Goal: Find contact information: Find contact information

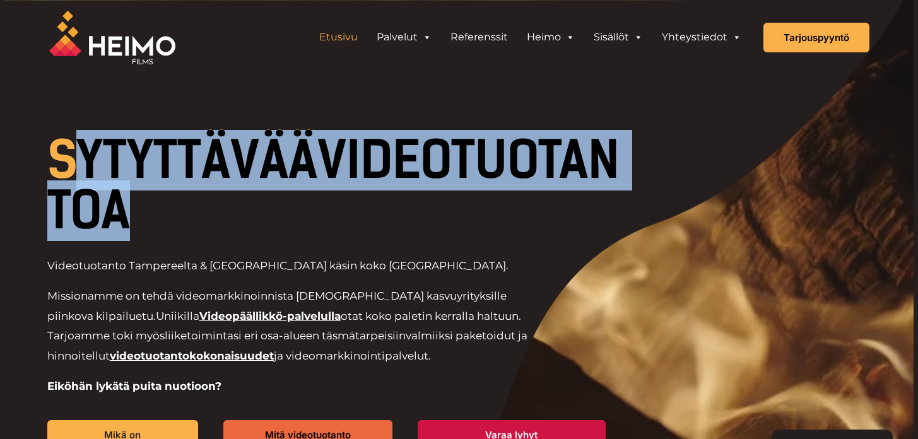
drag, startPoint x: 93, startPoint y: 155, endPoint x: 417, endPoint y: 207, distance: 328.3
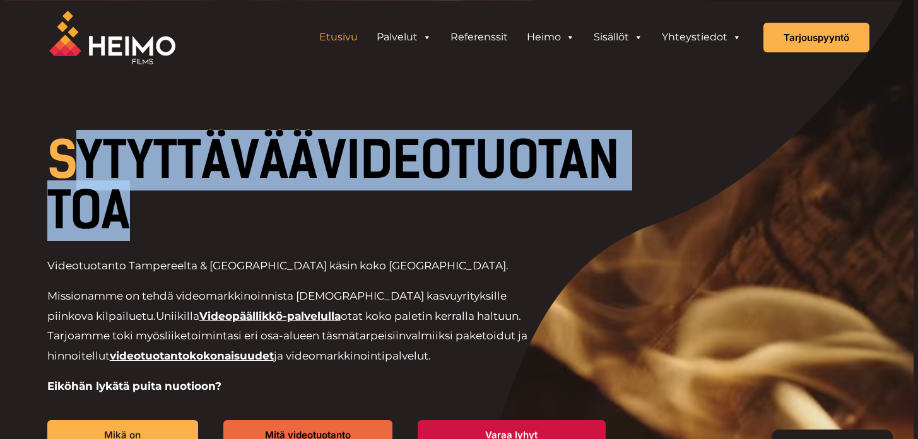
click at [404, 207] on h1 "SYTYTTÄVÄÄ VIDEOTUOTANTOA" at bounding box center [338, 185] width 583 height 101
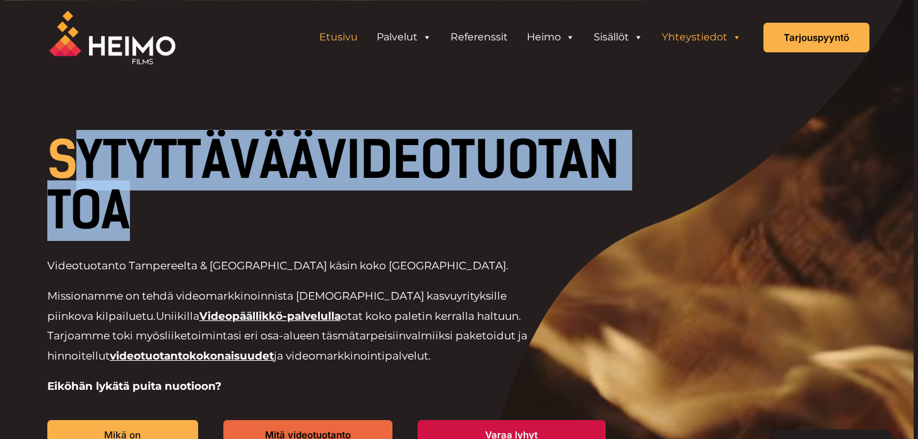
click at [715, 40] on link "Yhteystiedot" at bounding box center [701, 37] width 98 height 25
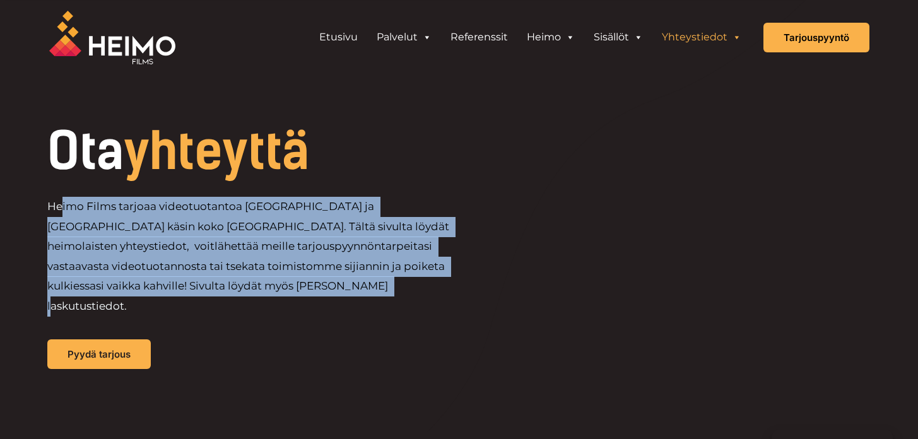
drag, startPoint x: 72, startPoint y: 213, endPoint x: 184, endPoint y: 274, distance: 127.3
click at [173, 279] on p "Heimo Films tarjoaa videotuotantoa [GEOGRAPHIC_DATA] ja [GEOGRAPHIC_DATA] käsin…" at bounding box center [253, 256] width 412 height 119
click at [422, 37] on link "Palvelut" at bounding box center [404, 37] width 74 height 25
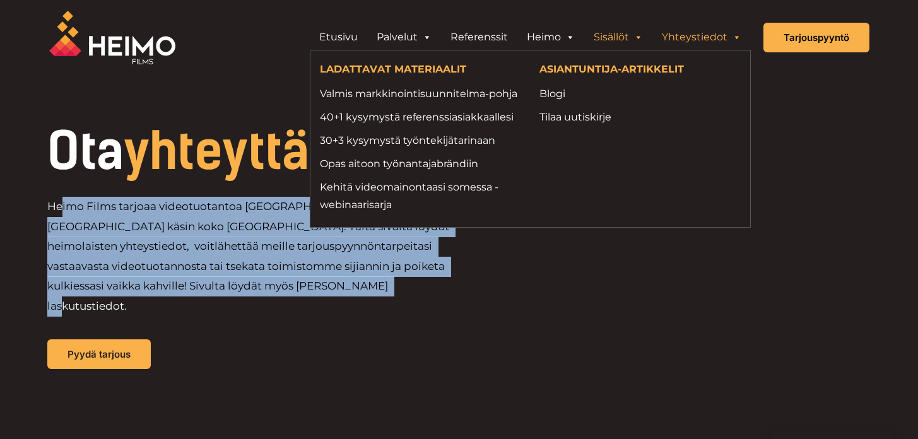
click at [638, 37] on span "Header Widget 1" at bounding box center [638, 37] width 10 height 25
